Goal: Check status

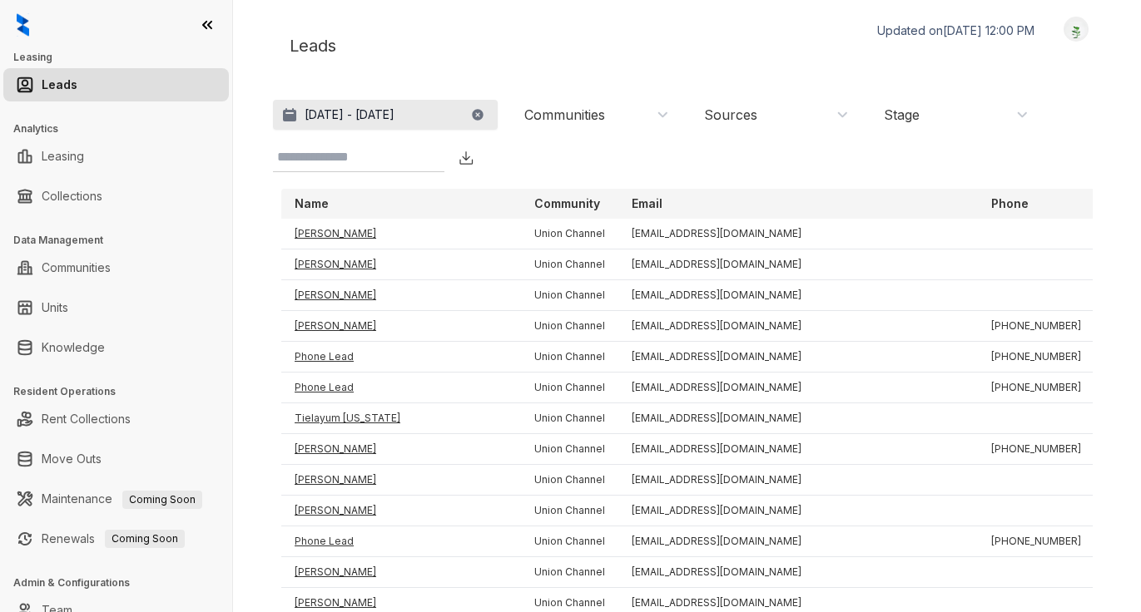
click at [394, 113] on p "Jul 14, 2025 - Aug 13, 2025" at bounding box center [349, 114] width 90 height 17
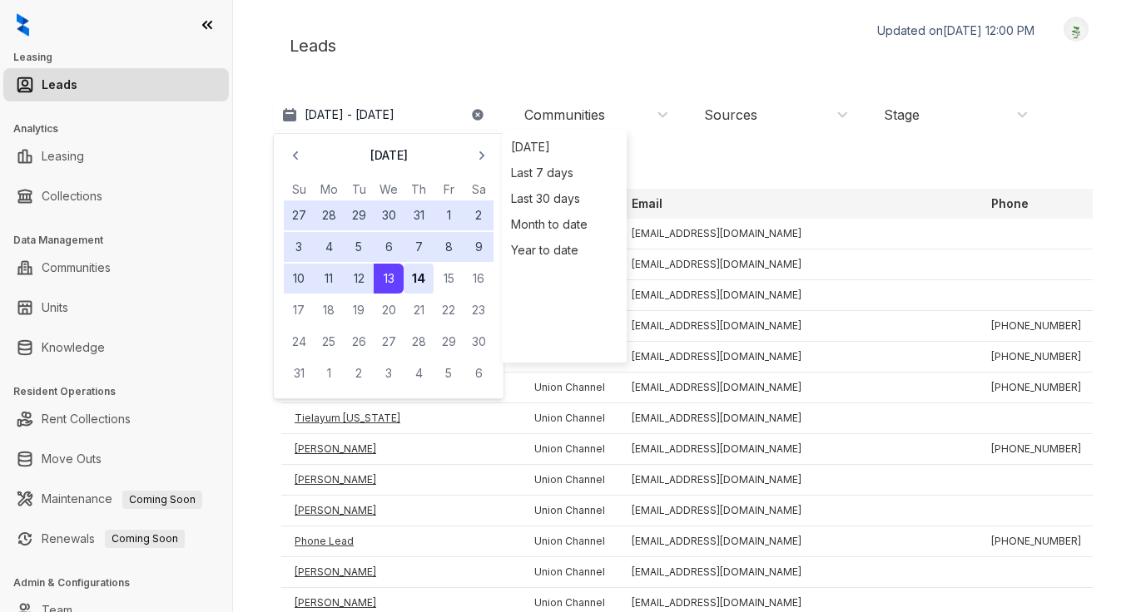
click at [407, 275] on button "14" at bounding box center [419, 279] width 30 height 30
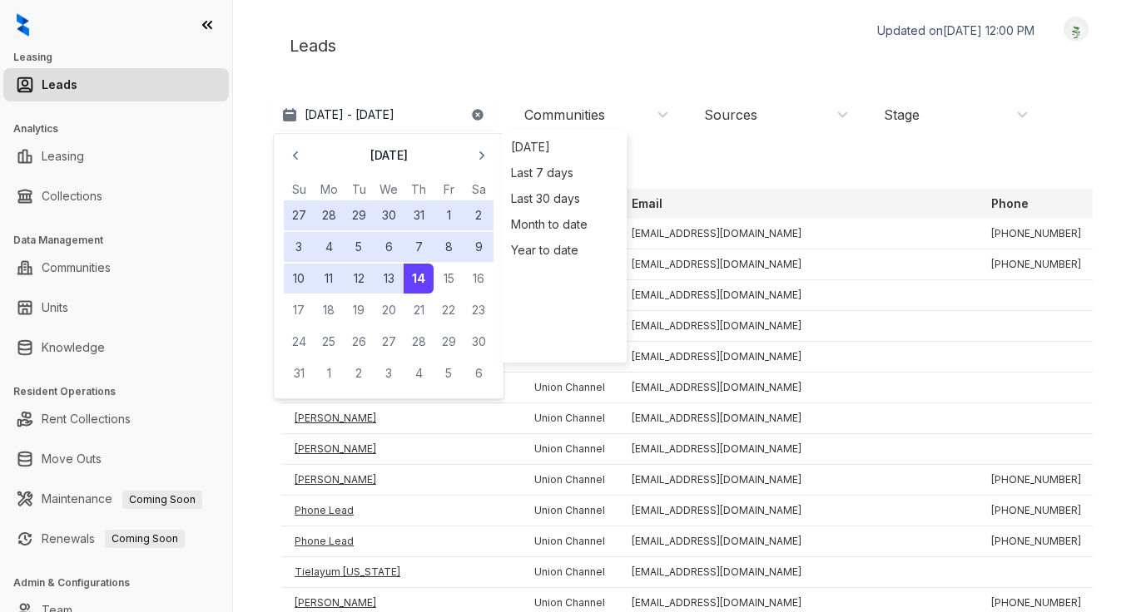
click at [710, 33] on div "Leads Updated on Aug 14, 2025, 12:00 PM Logout" at bounding box center [687, 46] width 828 height 58
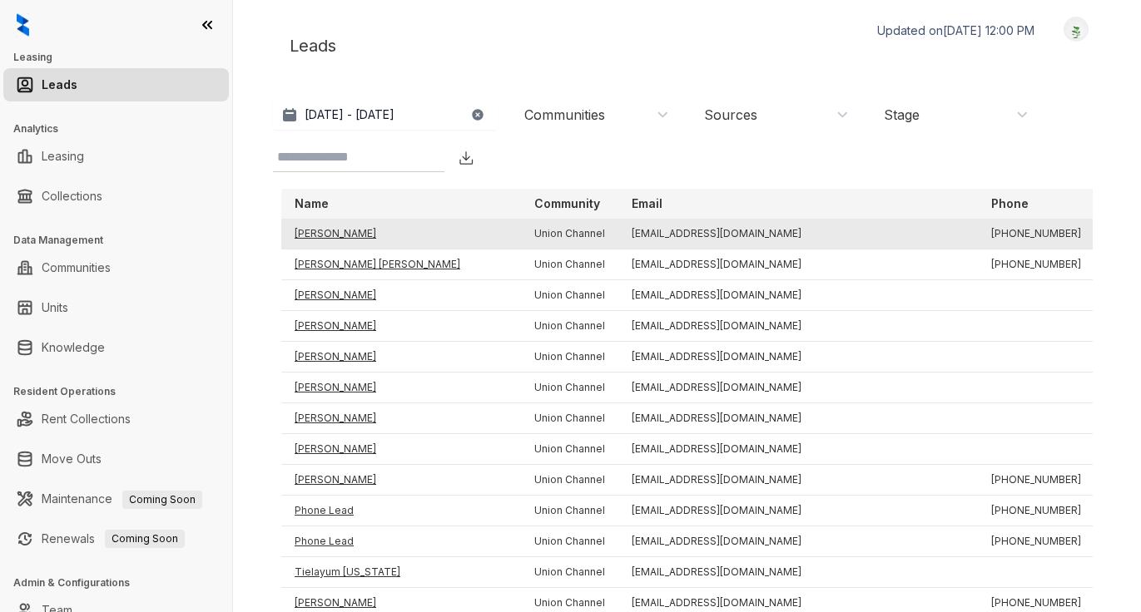
click at [318, 235] on td "Amanda" at bounding box center [401, 234] width 240 height 31
